Goal: Use online tool/utility: Utilize a website feature to perform a specific function

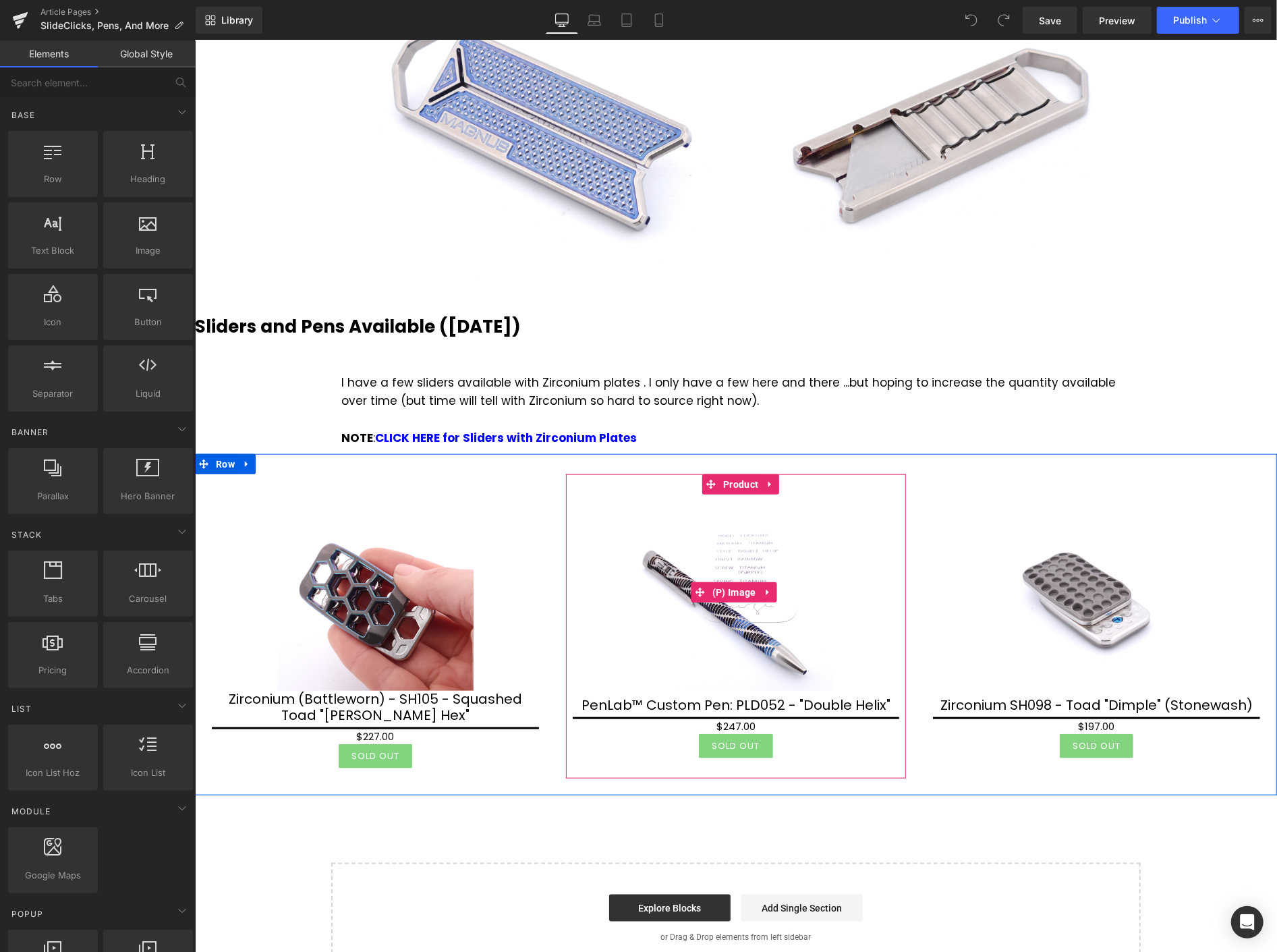
scroll to position [749, 0]
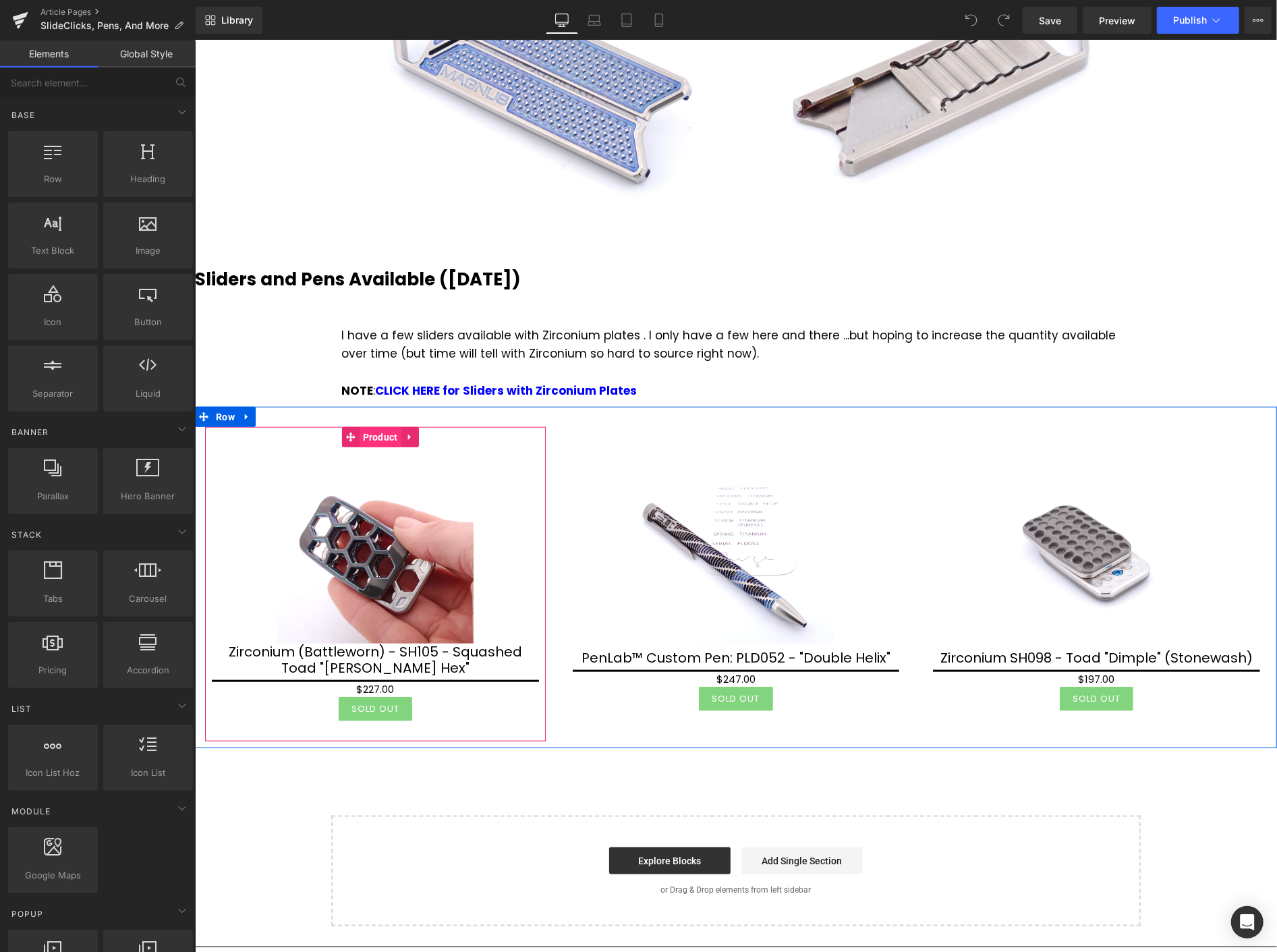
click at [377, 440] on span "Product" at bounding box center [380, 437] width 42 height 21
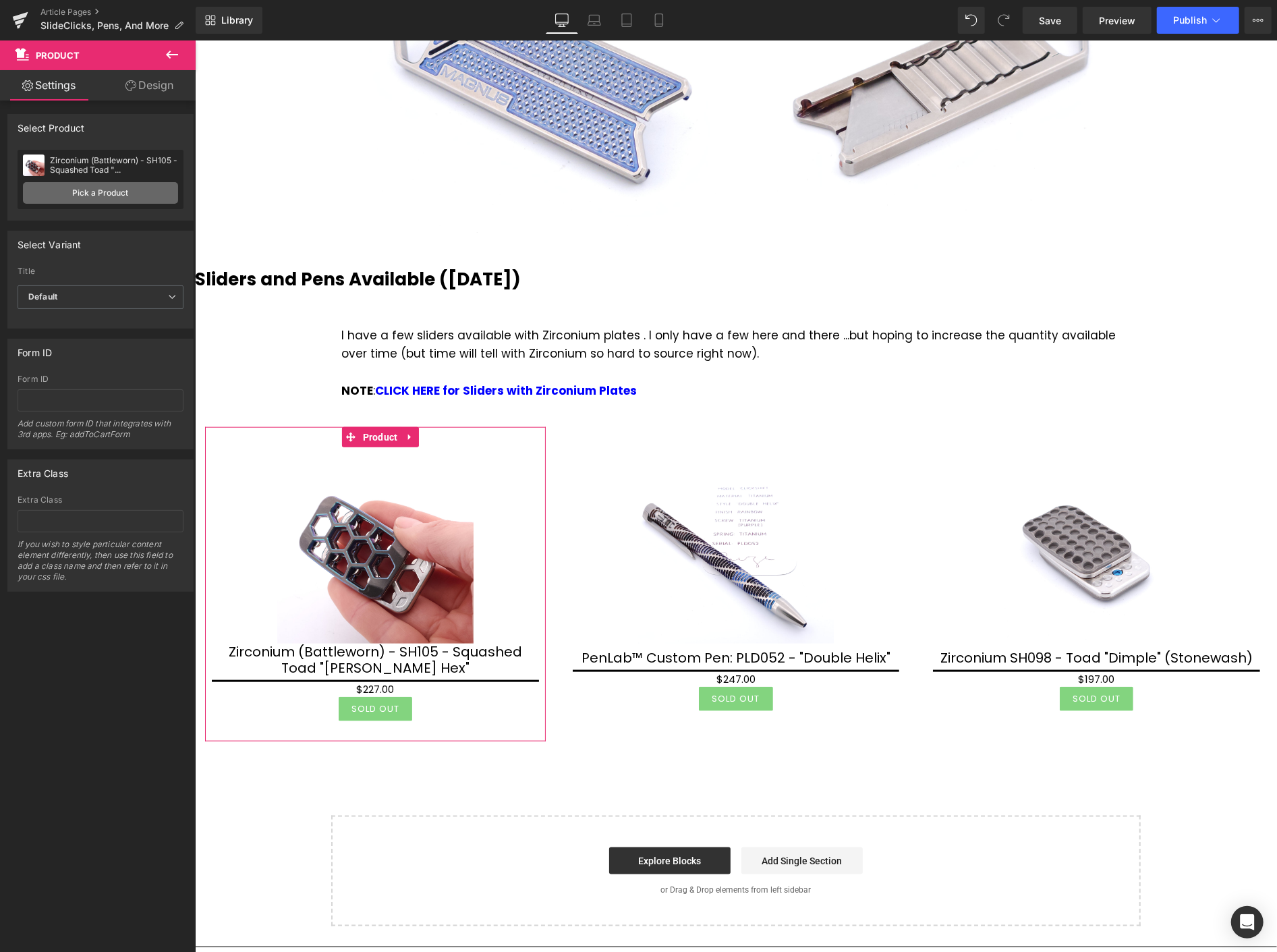
click at [108, 195] on link "Pick a Product" at bounding box center [100, 192] width 155 height 21
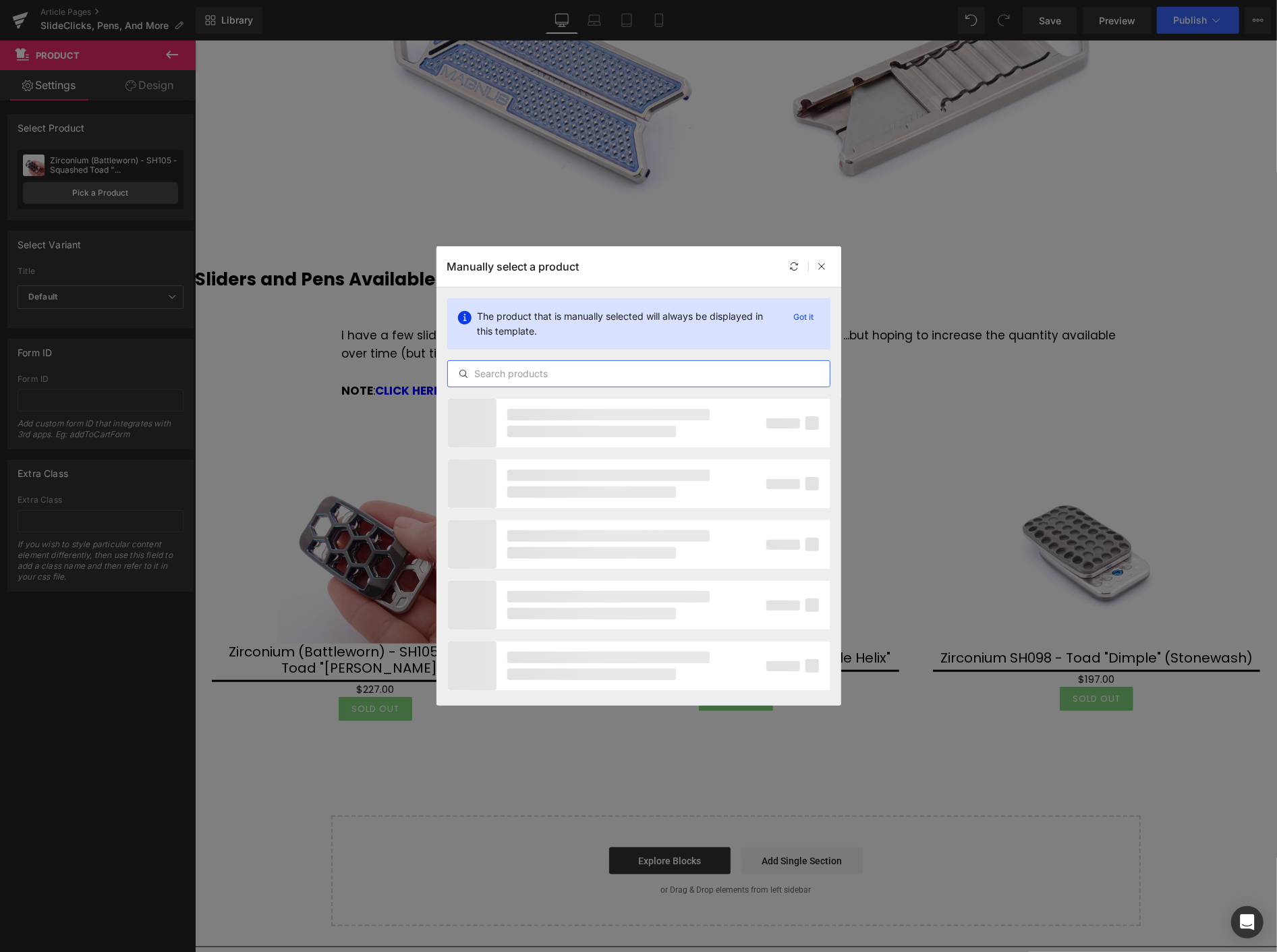
click at [528, 376] on input "text" at bounding box center [639, 374] width 382 height 16
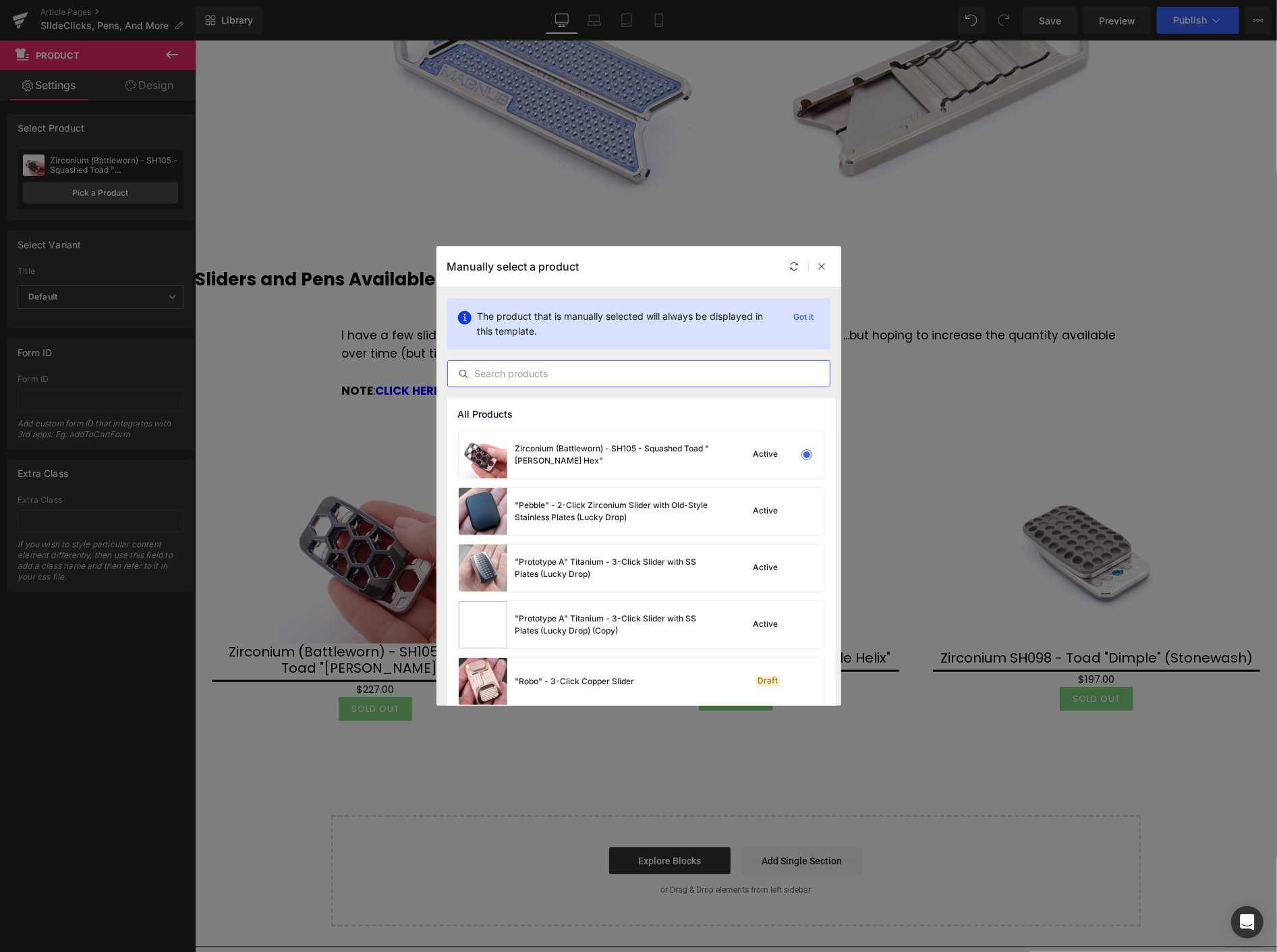
click at [528, 375] on input "text" at bounding box center [639, 374] width 382 height 16
drag, startPoint x: 502, startPoint y: 369, endPoint x: 513, endPoint y: 359, distance: 14.9
click at [504, 368] on input "text" at bounding box center [639, 374] width 382 height 16
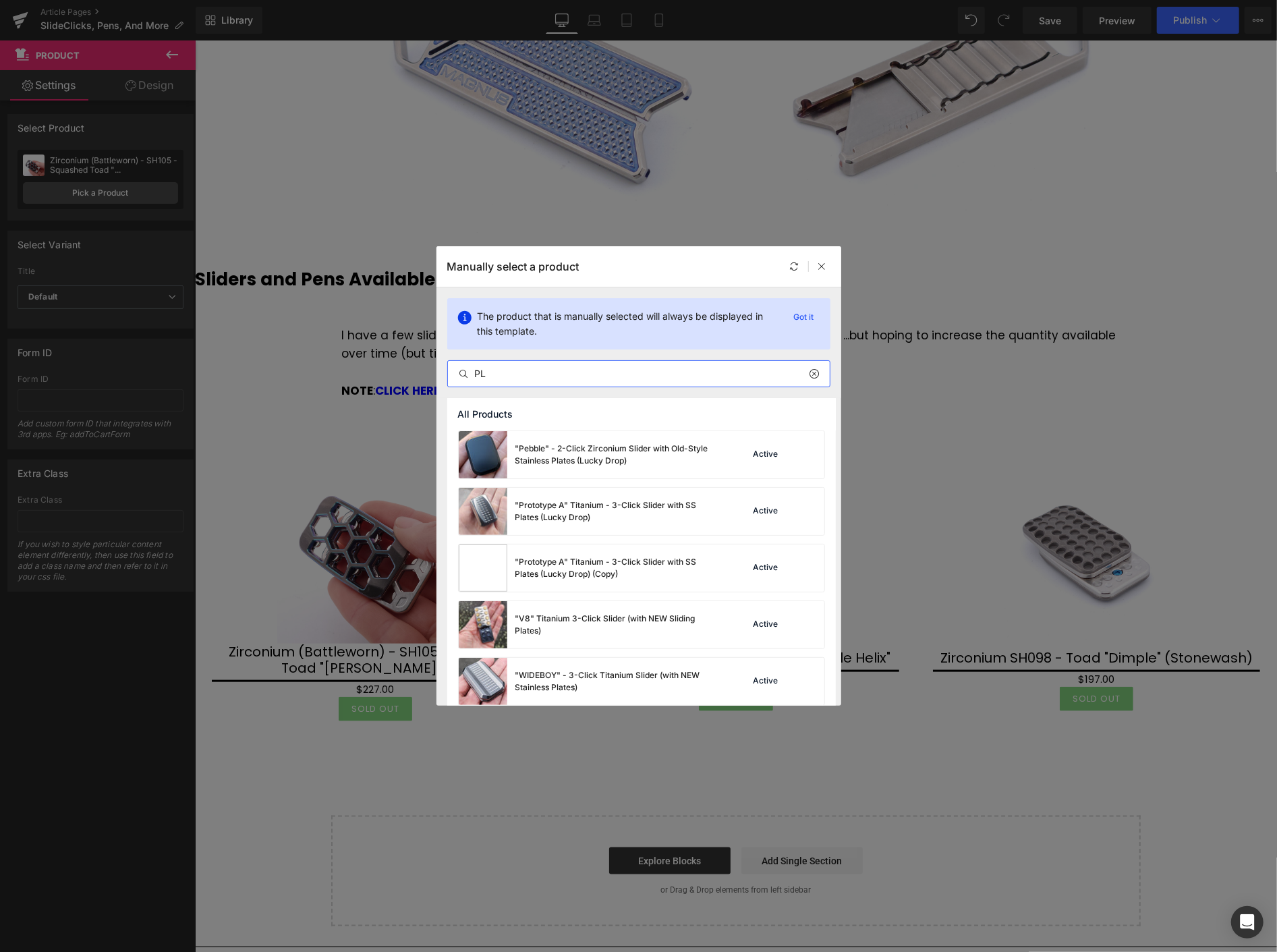
type input "P"
